Goal: Task Accomplishment & Management: Manage account settings

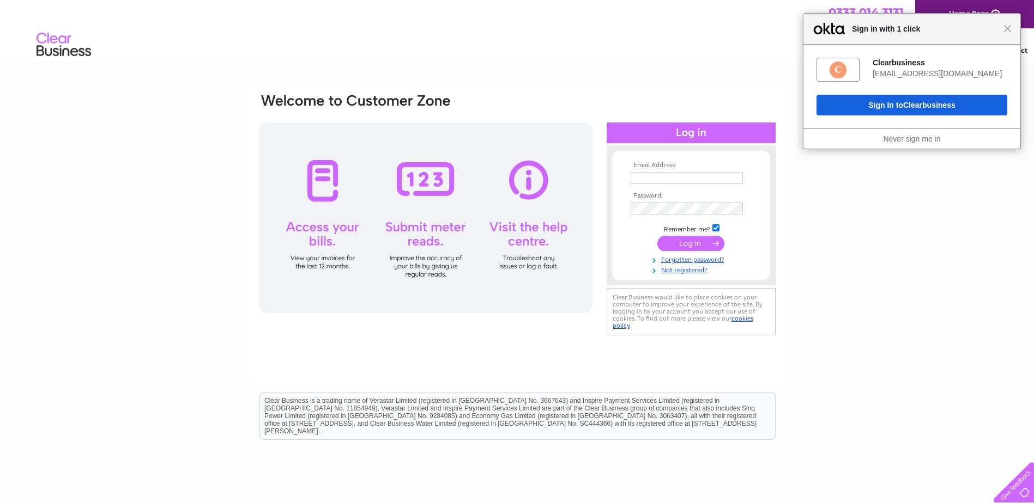
type input "[EMAIL_ADDRESS][DOMAIN_NAME]"
click at [698, 239] on input "submit" at bounding box center [690, 243] width 67 height 15
click at [840, 102] on button "Sign In to Clearbusiness" at bounding box center [911, 105] width 191 height 21
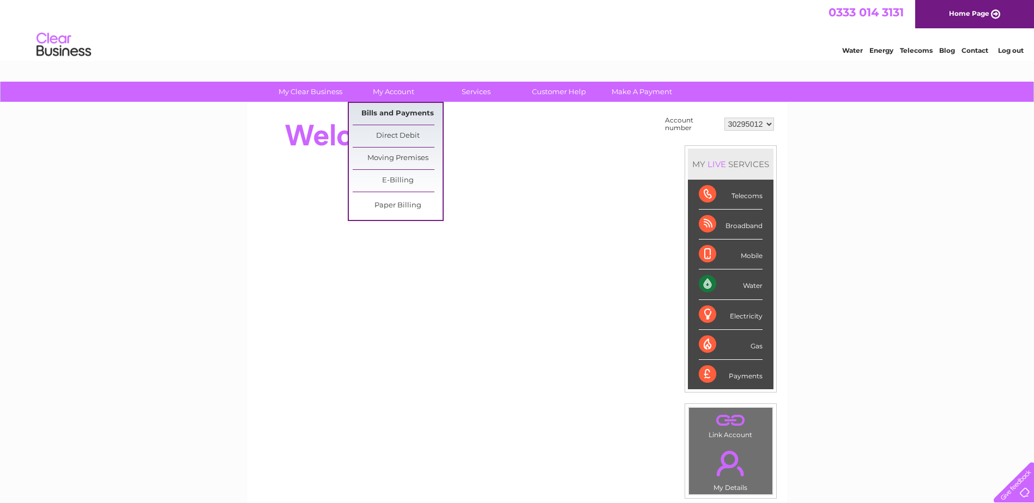
click at [397, 111] on link "Bills and Payments" at bounding box center [398, 114] width 90 height 22
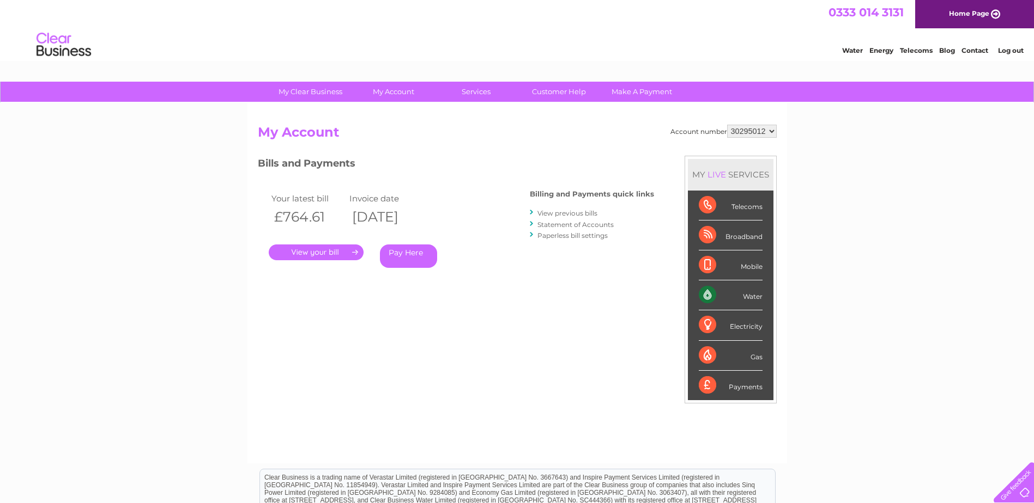
click at [335, 253] on link "." at bounding box center [316, 253] width 95 height 16
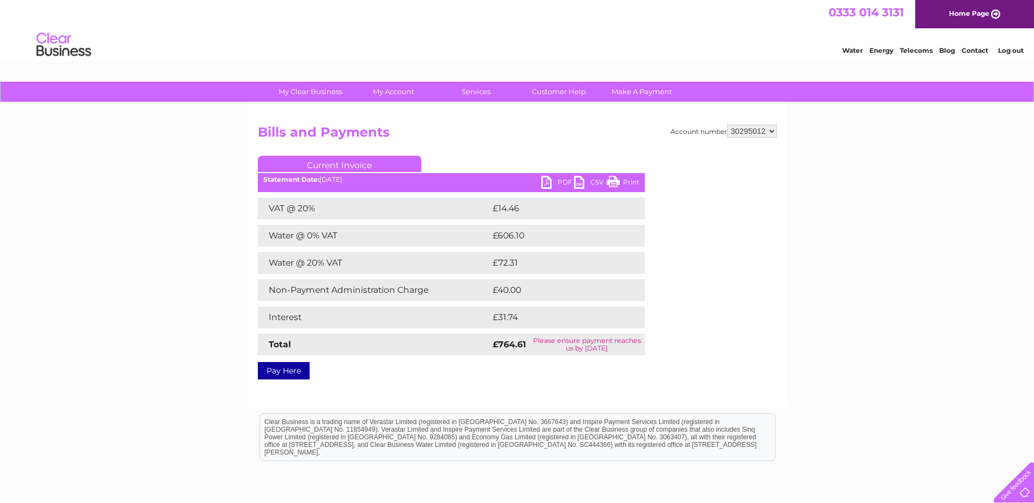
click at [555, 181] on link "PDF" at bounding box center [557, 184] width 33 height 16
